Goal: Task Accomplishment & Management: Manage account settings

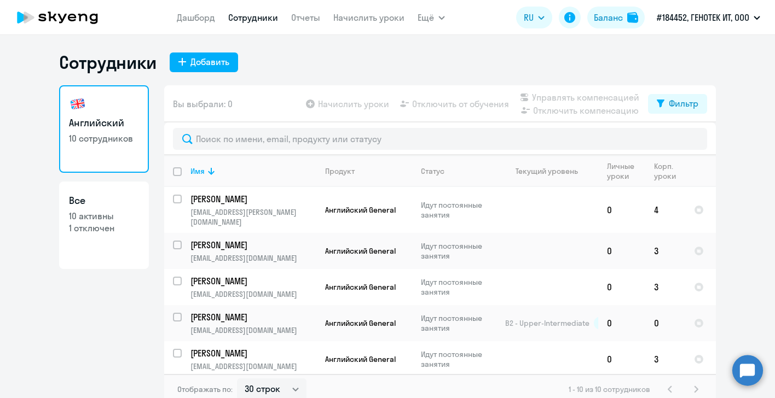
select select "30"
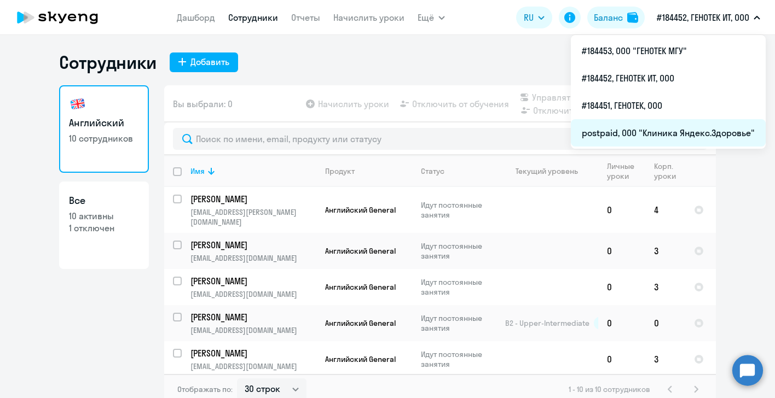
click at [661, 136] on li "postpaid, ООО "Клиника Яндекс.Здоровье"" at bounding box center [668, 132] width 195 height 27
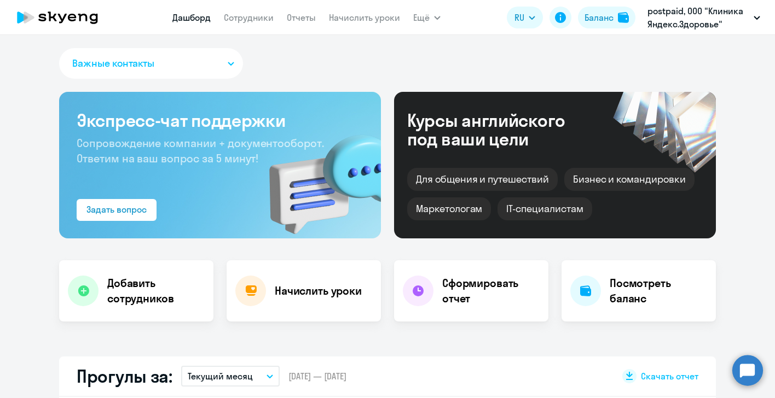
select select "30"
click at [254, 17] on link "Сотрудники" at bounding box center [249, 17] width 50 height 11
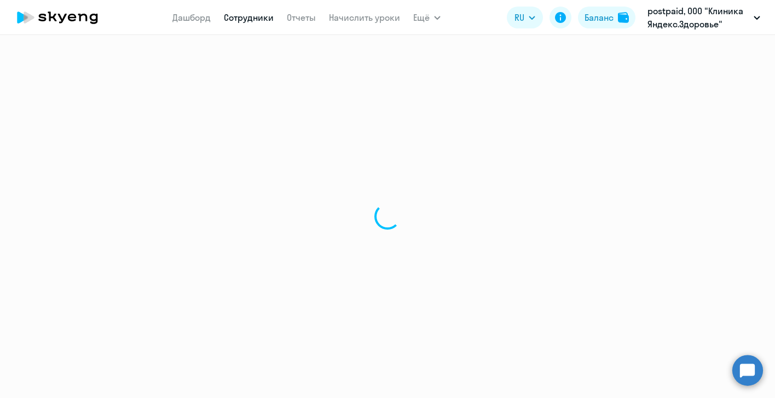
select select "30"
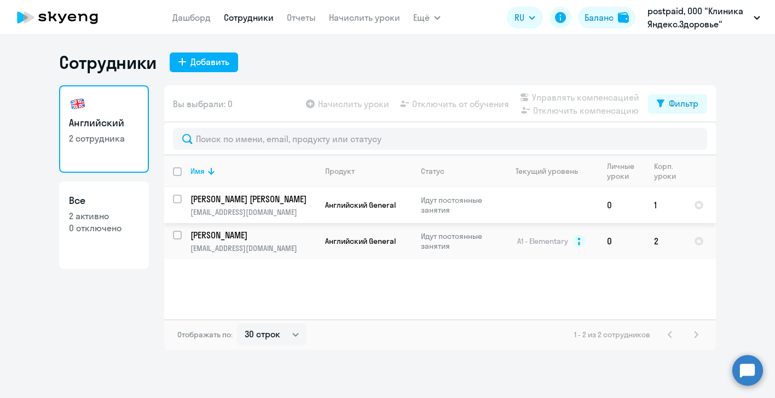
click at [172, 201] on div at bounding box center [178, 199] width 26 height 26
checkbox input "true"
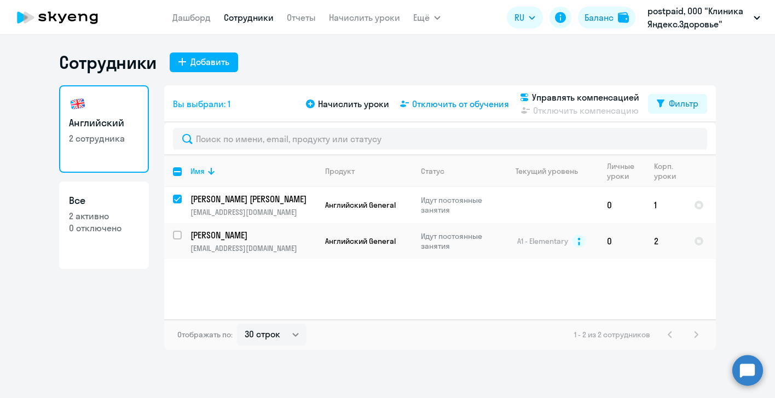
click at [436, 103] on span "Отключить от обучения" at bounding box center [460, 103] width 97 height 13
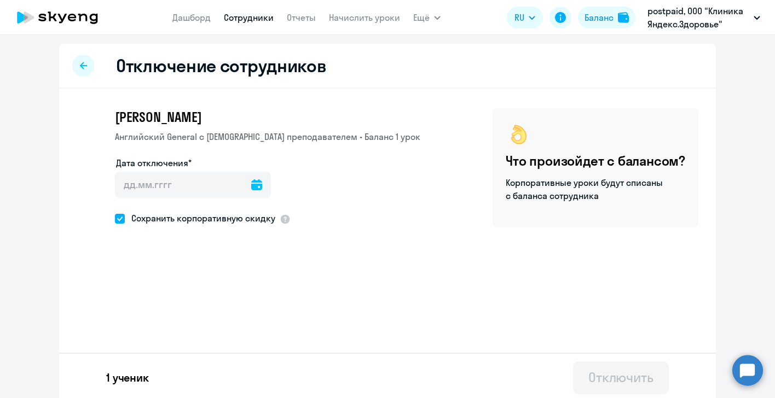
click at [251, 183] on icon at bounding box center [256, 185] width 11 height 11
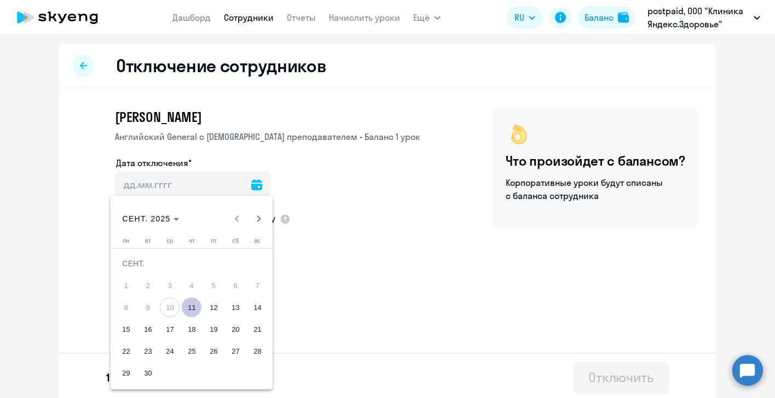
click at [188, 306] on span "11" at bounding box center [192, 308] width 20 height 20
type input "[DATE]"
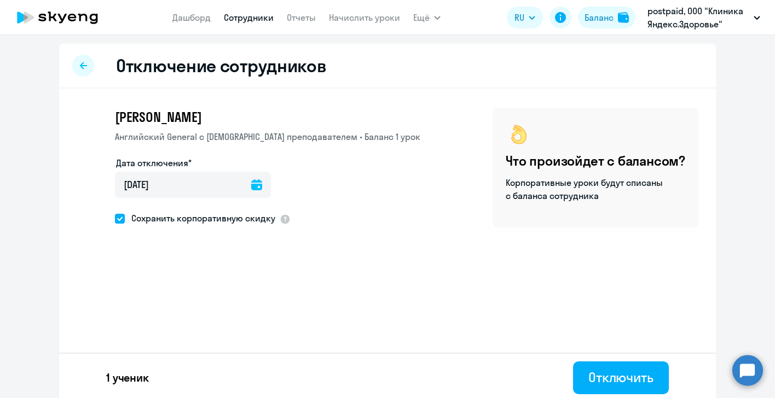
click at [115, 219] on span at bounding box center [120, 219] width 10 height 10
click at [114, 219] on input "Сохранить корпоративную скидку" at bounding box center [114, 218] width 1 height 1
checkbox input "false"
click at [620, 378] on div "Отключить" at bounding box center [620, 378] width 65 height 18
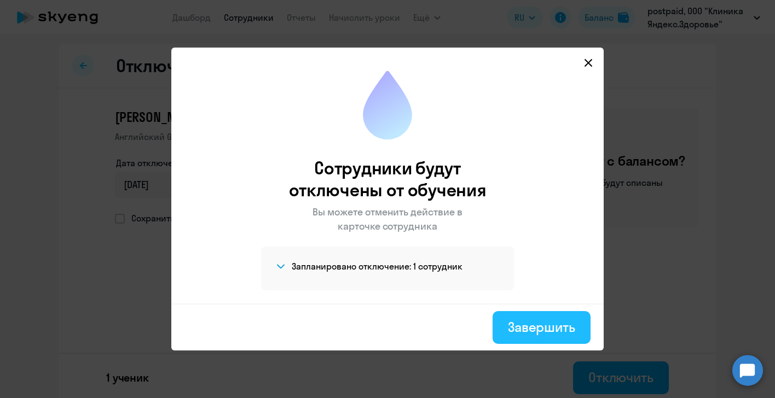
click at [516, 320] on div "Завершить" at bounding box center [541, 328] width 67 height 18
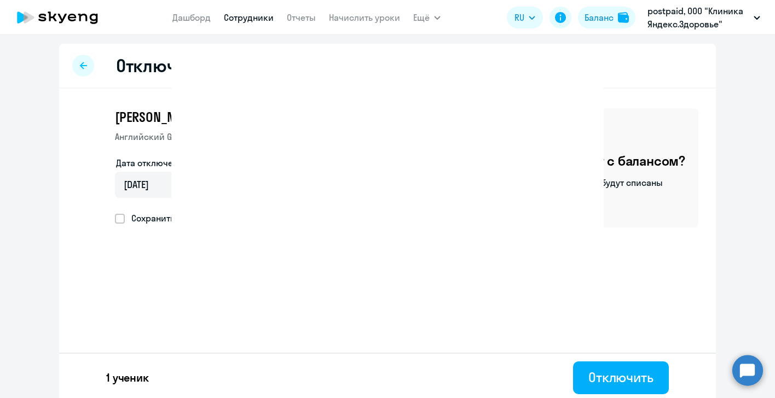
select select "30"
